Goal: Task Accomplishment & Management: Use online tool/utility

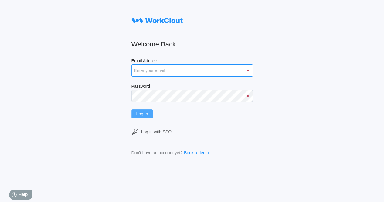
type input "[EMAIL_ADDRESS][DOMAIN_NAME]"
click at [146, 111] on button "Log In" at bounding box center [143, 113] width 22 height 9
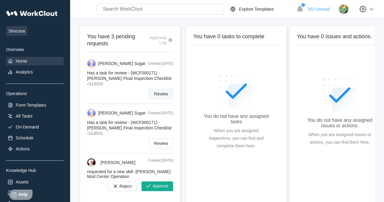
click at [157, 93] on span "Review" at bounding box center [161, 94] width 14 height 4
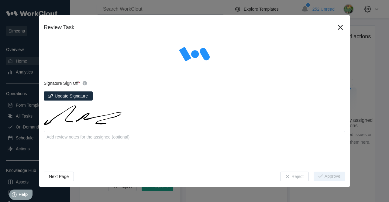
type textarea "x"
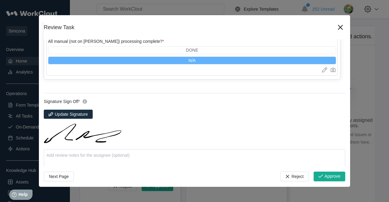
scroll to position [1041, 0]
click at [324, 179] on span "Approve" at bounding box center [332, 176] width 16 height 5
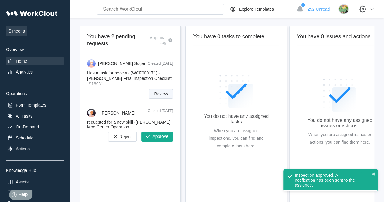
click at [155, 94] on span "Review" at bounding box center [161, 94] width 14 height 4
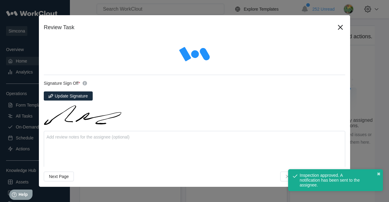
type textarea "x"
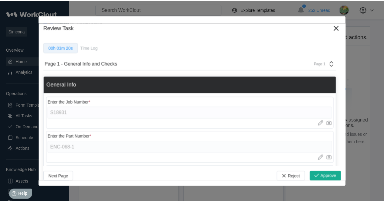
scroll to position [62, 0]
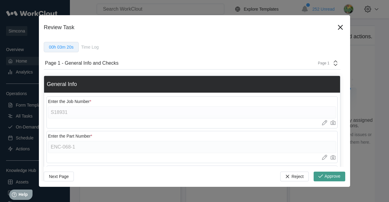
click at [328, 178] on span "Approve" at bounding box center [332, 176] width 16 height 5
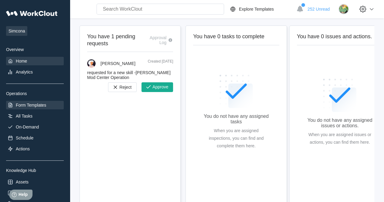
click at [26, 105] on div "Form Templates" at bounding box center [31, 105] width 30 height 5
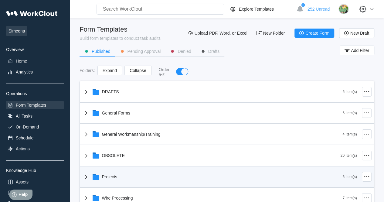
click at [112, 179] on div "Projects" at bounding box center [213, 177] width 260 height 16
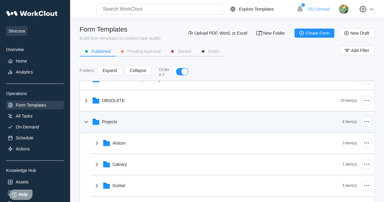
scroll to position [55, 0]
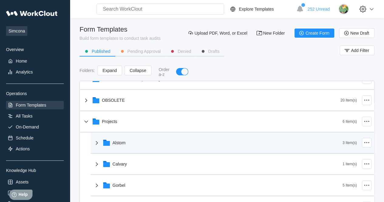
click at [124, 144] on div "Alstom" at bounding box center [119, 142] width 13 height 5
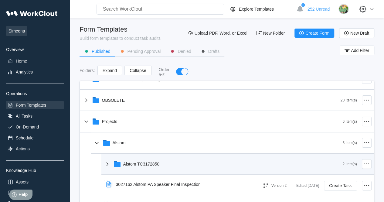
click at [142, 162] on div "Alstom TC3172850" at bounding box center [141, 164] width 36 height 5
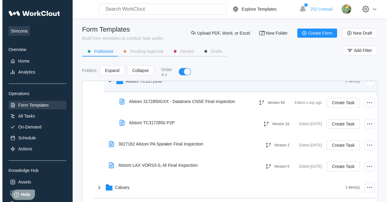
scroll to position [140, 0]
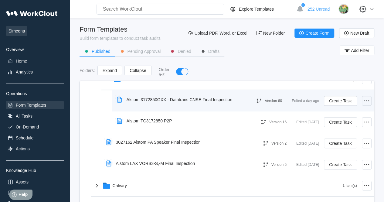
click at [365, 103] on icon at bounding box center [366, 100] width 7 height 7
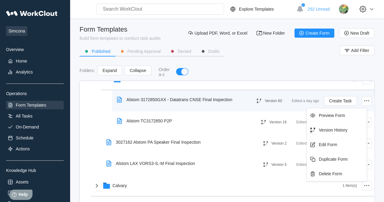
click at [196, 101] on div "Alstom 3172850GXX - Datatrans CNSE Final Inspection" at bounding box center [180, 99] width 106 height 5
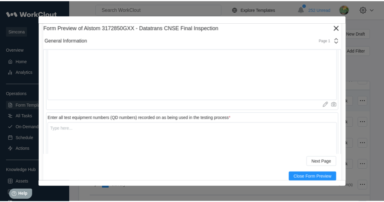
scroll to position [2752, 0]
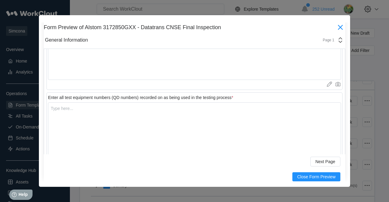
click at [335, 29] on icon at bounding box center [340, 27] width 10 height 10
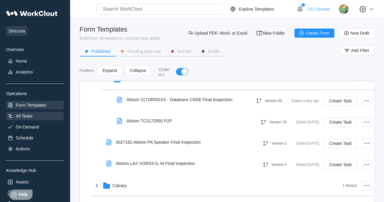
click at [33, 115] on div "All Tasks" at bounding box center [35, 116] width 58 height 9
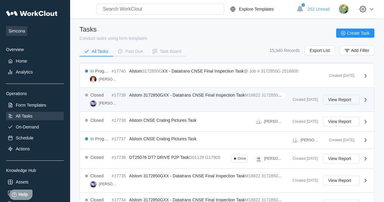
click at [355, 100] on button "View Report" at bounding box center [341, 100] width 36 height 10
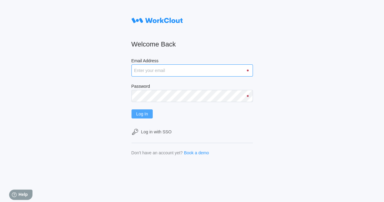
type input "[EMAIL_ADDRESS][DOMAIN_NAME]"
click at [144, 117] on button "Log In" at bounding box center [143, 113] width 22 height 9
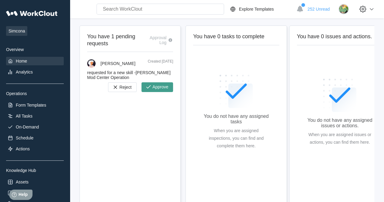
click at [150, 87] on icon "button" at bounding box center [148, 87] width 7 height 7
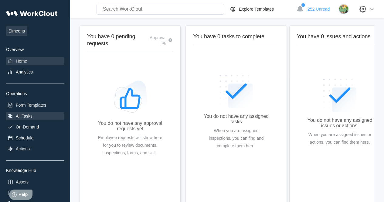
click at [26, 115] on div "All Tasks" at bounding box center [24, 116] width 17 height 5
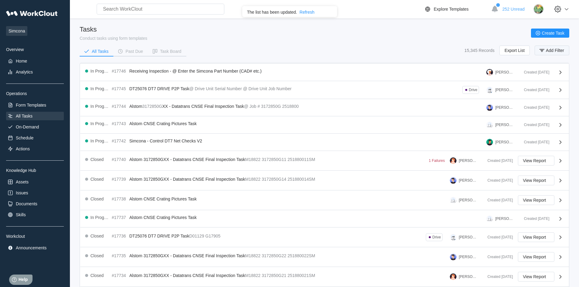
click at [384, 47] on button "Add Filter" at bounding box center [551, 51] width 35 height 10
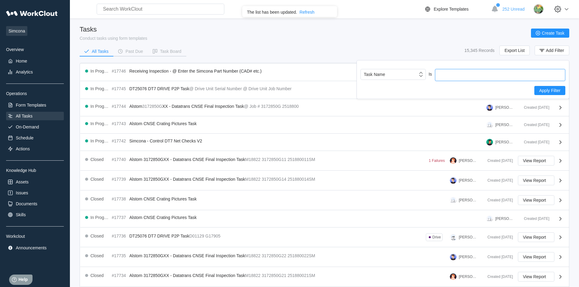
click at [384, 75] on input "text" at bounding box center [500, 75] width 130 height 12
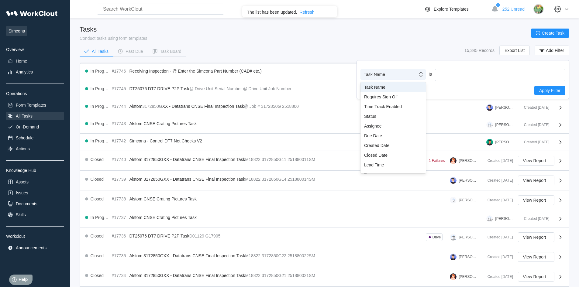
click at [384, 73] on div "Task Name" at bounding box center [389, 74] width 57 height 9
click at [384, 87] on div "Task Name" at bounding box center [393, 87] width 58 height 5
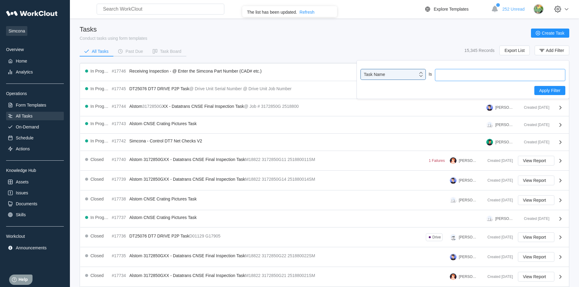
click at [384, 77] on input "text" at bounding box center [500, 75] width 130 height 12
type input "DT7"
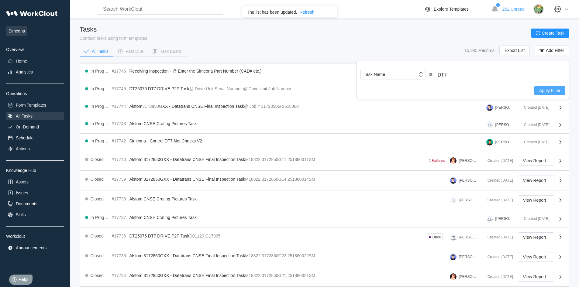
click at [384, 90] on span "Apply Filter" at bounding box center [549, 90] width 21 height 4
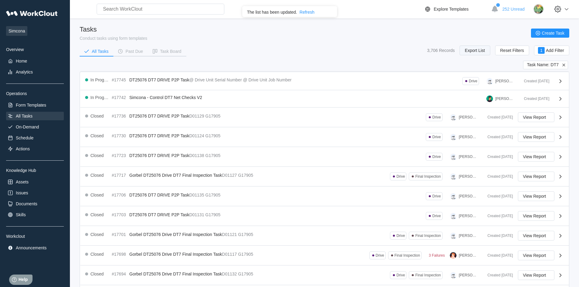
click at [384, 47] on button "Export List" at bounding box center [474, 51] width 30 height 10
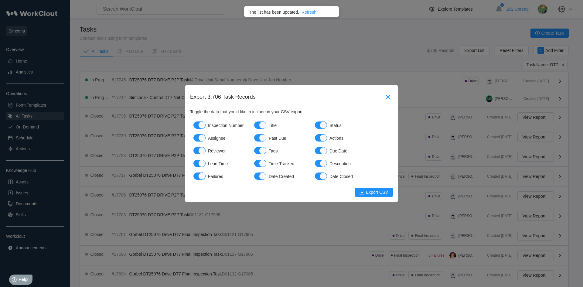
click at [384, 97] on icon at bounding box center [388, 97] width 10 height 10
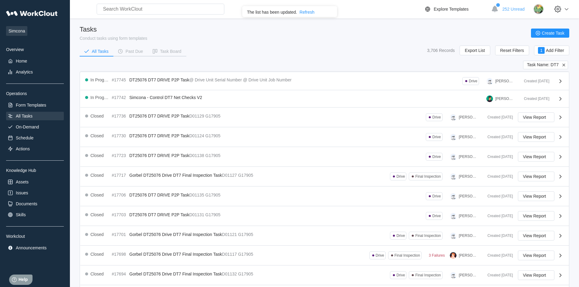
click at [384, 66] on icon at bounding box center [563, 64] width 5 height 5
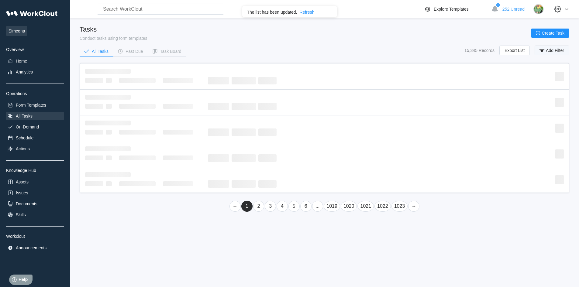
click at [384, 49] on span "Add Filter" at bounding box center [555, 50] width 18 height 4
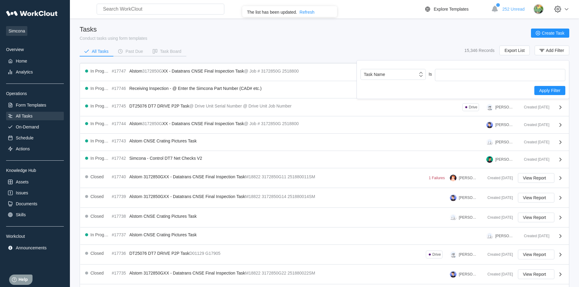
click at [384, 68] on div "Task Name Is Apply Filter" at bounding box center [462, 79] width 213 height 39
click at [384, 76] on input "text" at bounding box center [500, 75] width 130 height 12
type input "DT7 Drive"
click at [384, 92] on span "Apply Filter" at bounding box center [549, 90] width 21 height 4
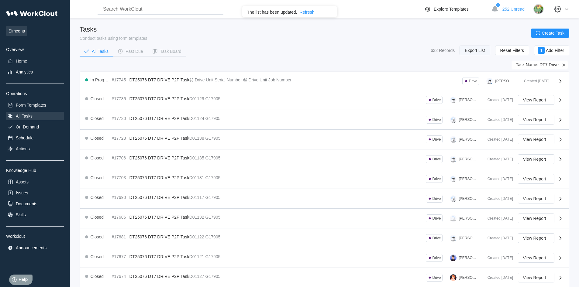
click at [384, 52] on span "Export List" at bounding box center [474, 50] width 20 height 4
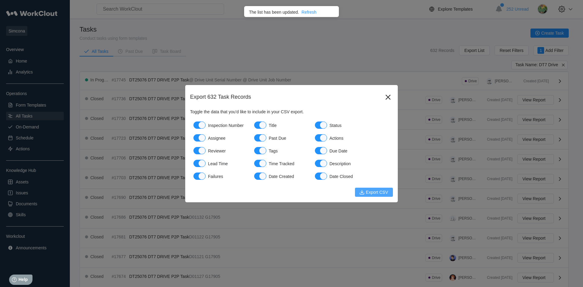
click at [369, 192] on span "Export CSV" at bounding box center [377, 192] width 22 height 4
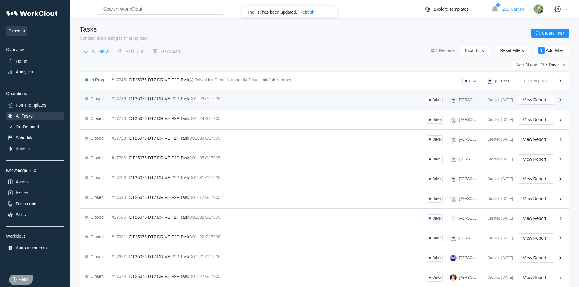
click at [169, 98] on span "DT25076 DT7 DRIVE P2P Task" at bounding box center [159, 98] width 60 height 5
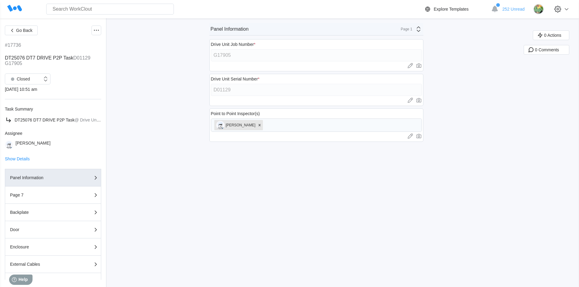
click at [108, 7] on input "text" at bounding box center [110, 9] width 128 height 11
paste input "16937"
type input "16937"
click at [23, 28] on span "Go Back" at bounding box center [24, 30] width 16 height 4
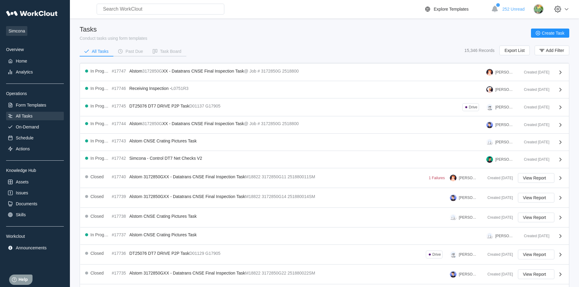
click at [123, 6] on input "text" at bounding box center [161, 9] width 128 height 11
paste input "16937"
click at [129, 9] on input "#16937" at bounding box center [161, 9] width 128 height 11
type input "#"
click at [28, 70] on div "Analytics" at bounding box center [24, 72] width 17 height 5
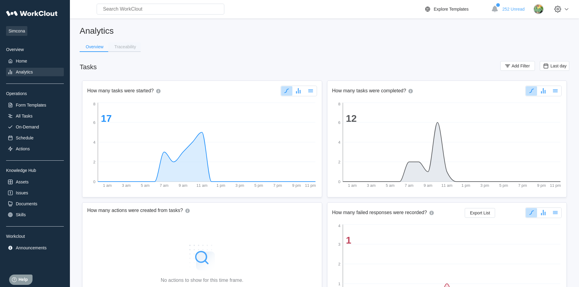
click at [133, 48] on div "Traceability" at bounding box center [125, 47] width 22 height 4
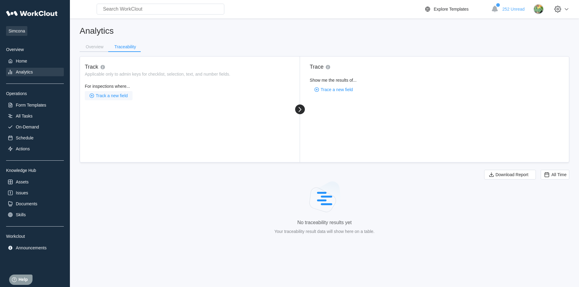
click at [104, 97] on span "Track a new field" at bounding box center [112, 96] width 32 height 4
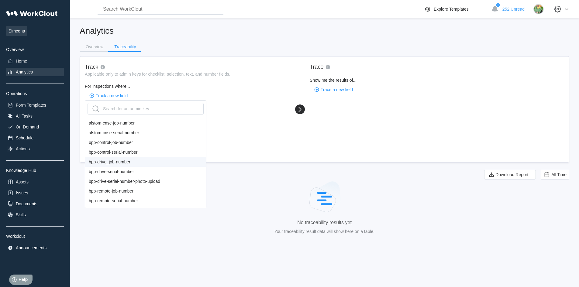
click at [261, 202] on div "No traceability results yet Your traceability result data will show here on a t…" at bounding box center [324, 210] width 489 height 61
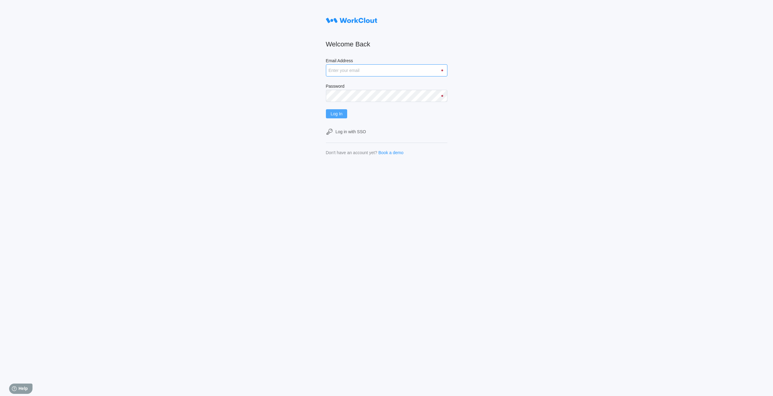
type input "rpenders@simcona.com"
click at [337, 115] on span "Log In" at bounding box center [337, 114] width 12 height 4
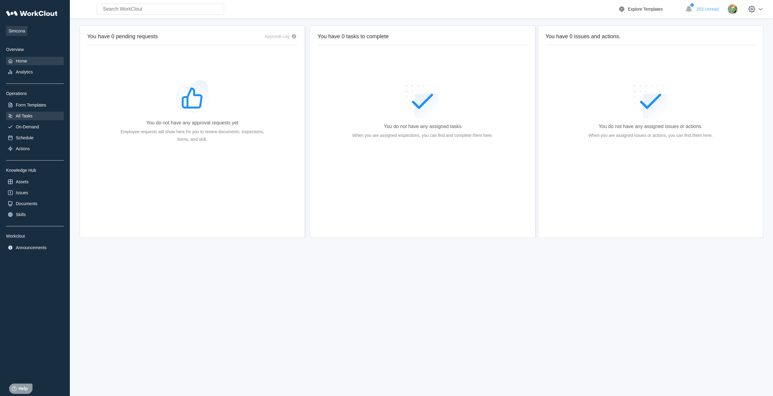
click at [29, 117] on div "All Tasks" at bounding box center [24, 116] width 17 height 5
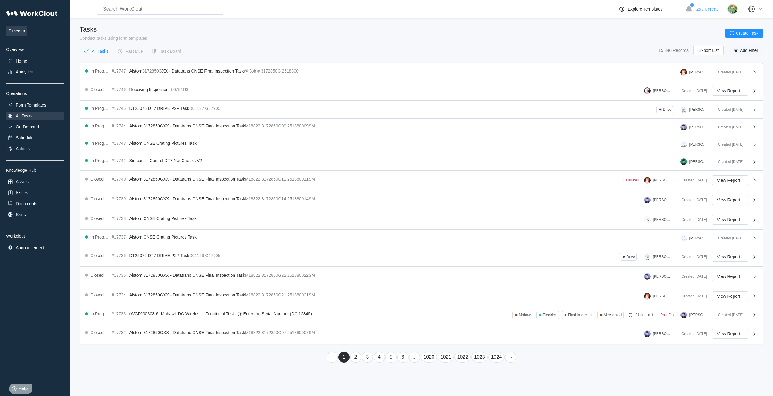
click at [736, 51] on icon "button" at bounding box center [736, 50] width 7 height 7
click at [651, 79] on input "text" at bounding box center [694, 75] width 130 height 12
type input "DT"
click at [740, 91] on span "Apply Filter" at bounding box center [743, 90] width 21 height 4
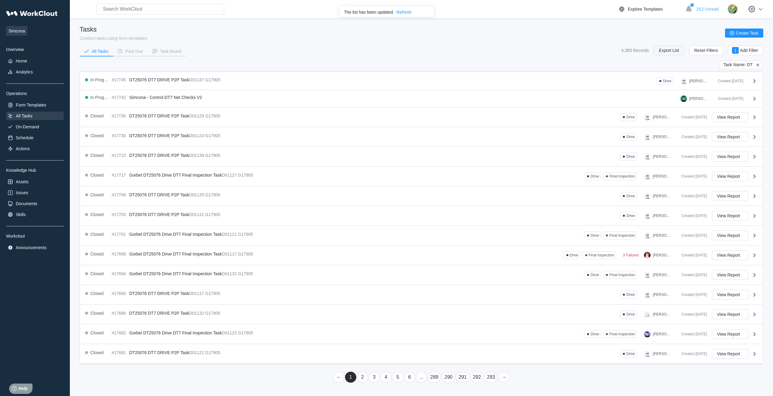
click at [678, 50] on span "Export List" at bounding box center [669, 50] width 20 height 4
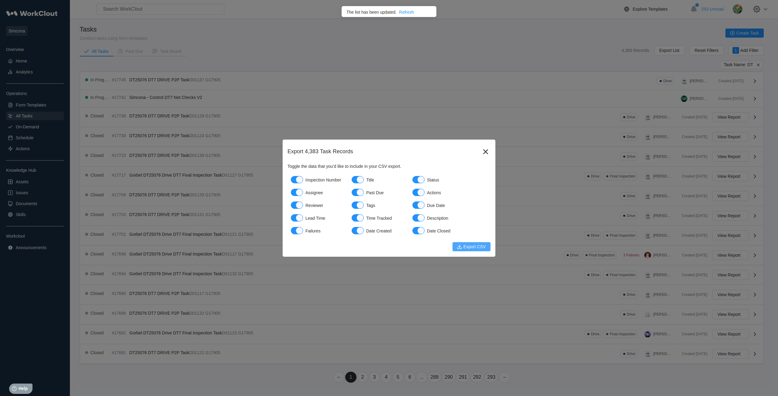
click at [459, 247] on icon "submit" at bounding box center [459, 247] width 7 height 7
